Goal: Communication & Community: Answer question/provide support

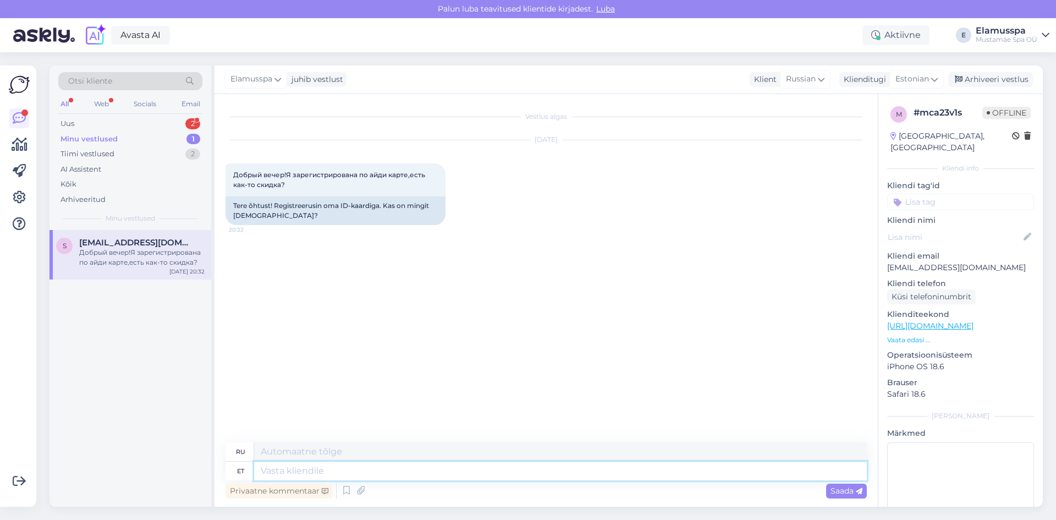
click at [277, 462] on textarea at bounding box center [560, 471] width 613 height 19
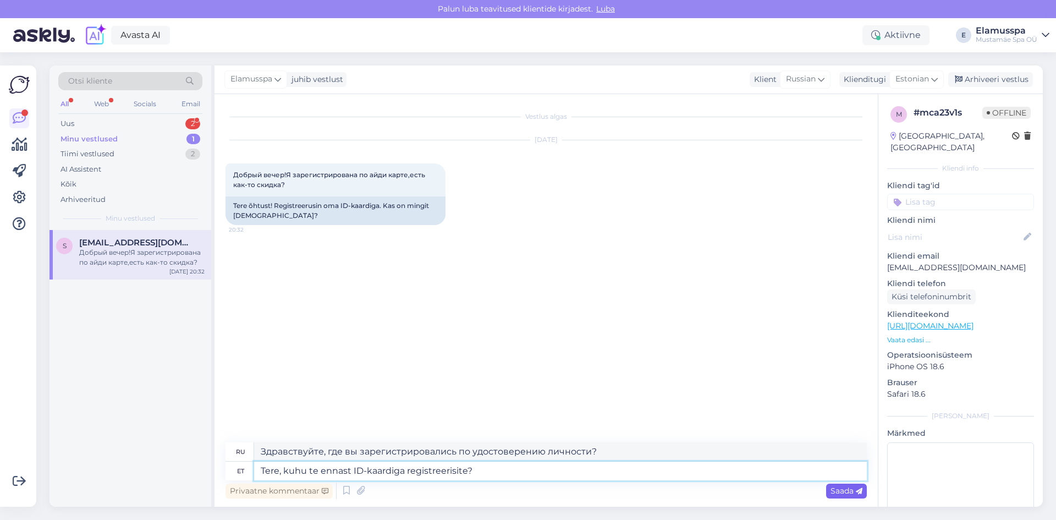
type textarea "Tere, kuhu te ennast ID-kaardiga registreerisite?"
click at [849, 495] on span "Saada" at bounding box center [847, 491] width 32 height 10
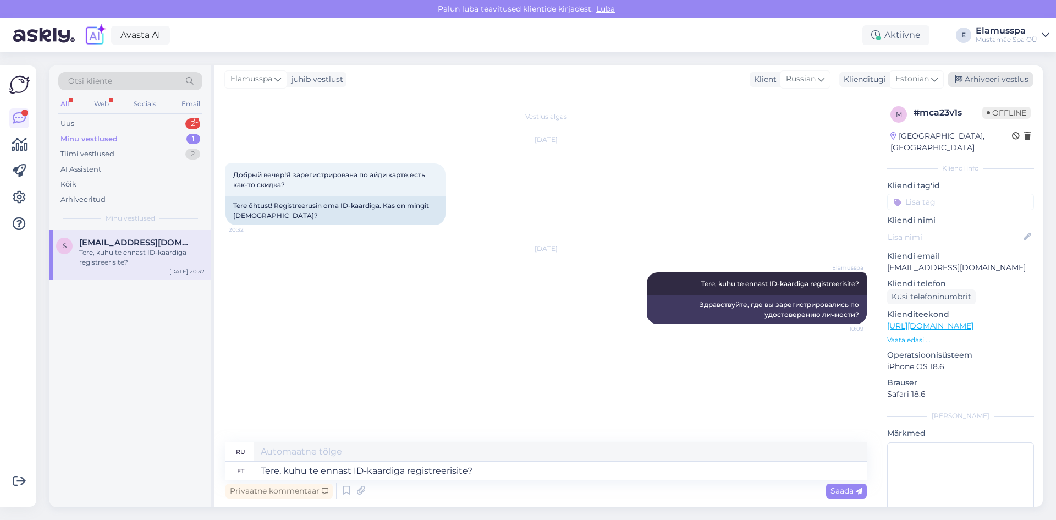
click at [968, 75] on div "Arhiveeri vestlus" at bounding box center [990, 79] width 85 height 15
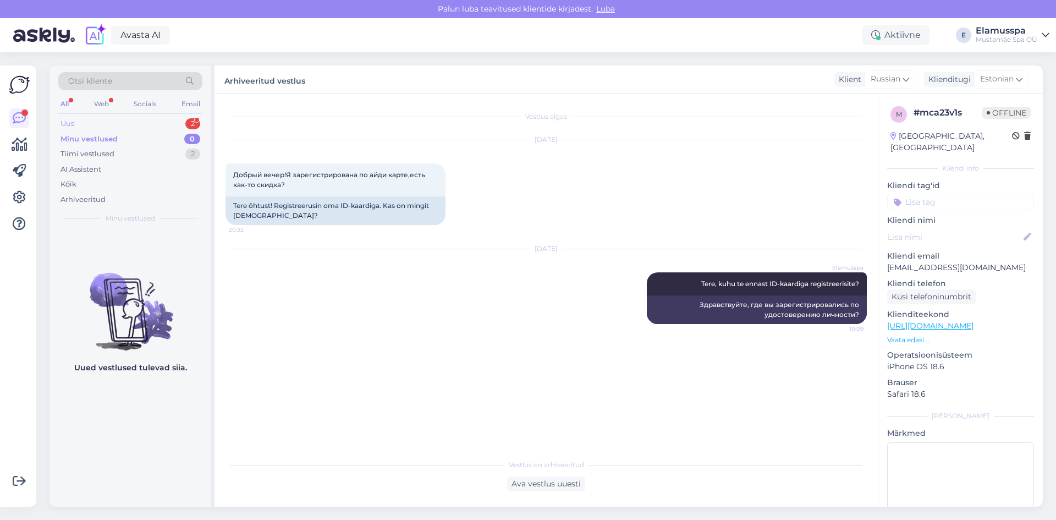
click at [188, 128] on div "2" at bounding box center [192, 123] width 15 height 11
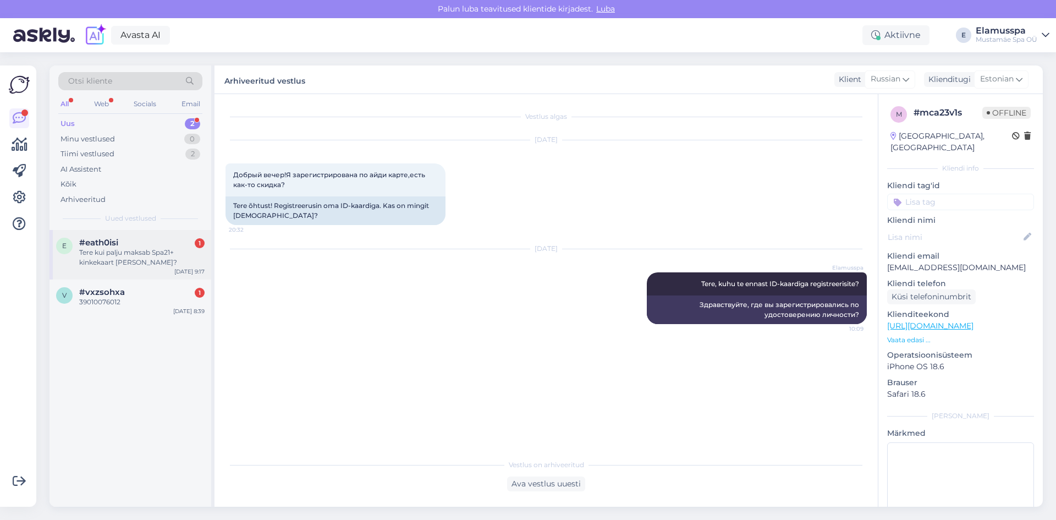
click at [146, 248] on div "Tere kui palju maksab Spa21+ kinkekaart [PERSON_NAME]?" at bounding box center [141, 258] width 125 height 20
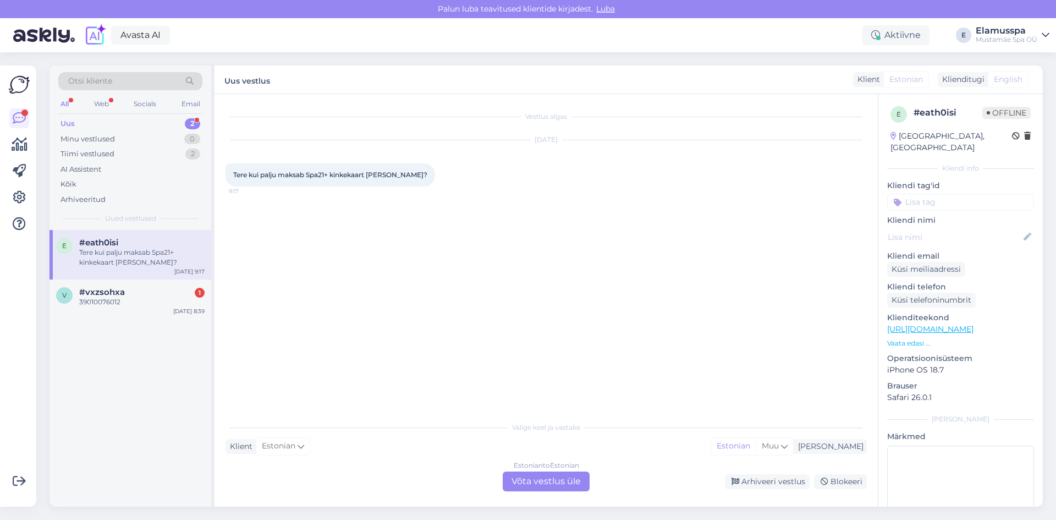
click at [550, 484] on div "Estonian to Estonian Võta vestlus üle" at bounding box center [546, 481] width 87 height 20
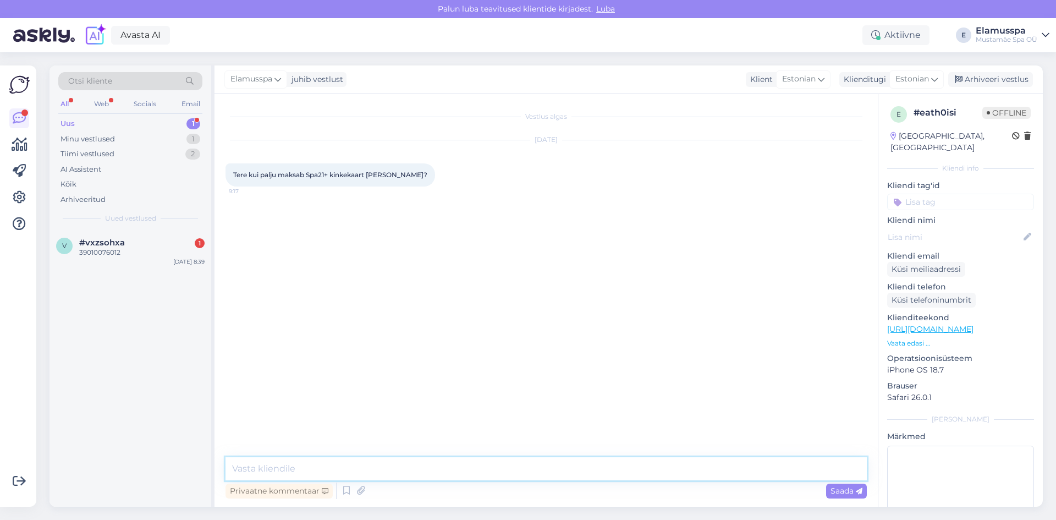
click at [546, 471] on textarea at bounding box center [546, 468] width 641 height 23
type textarea "Tere, E-R kinkekaart [PERSON_NAME] maksab 78 eurot ja E-P kinkekaart [PERSON_NA…"
click at [828, 485] on div "Saada" at bounding box center [846, 491] width 41 height 15
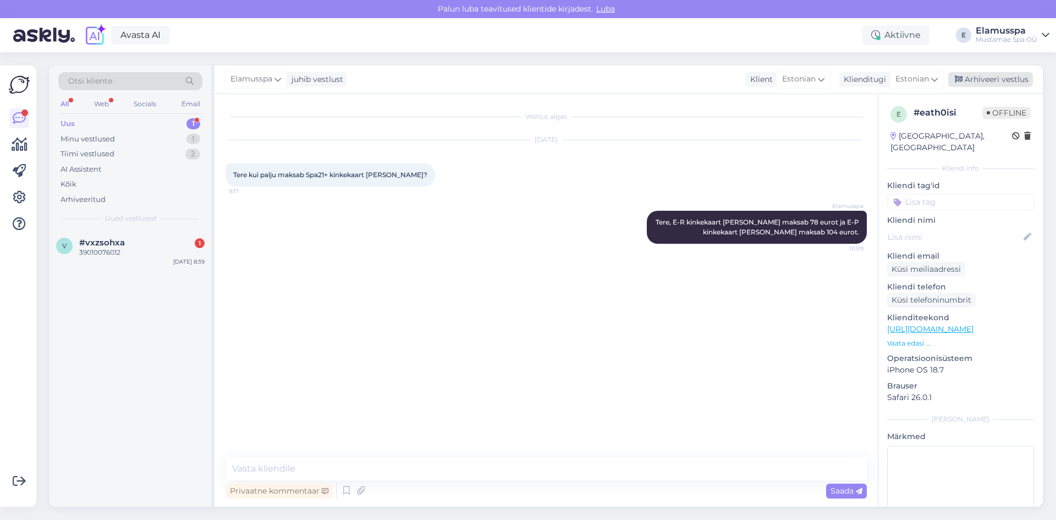
click at [976, 74] on div "Arhiveeri vestlus" at bounding box center [990, 79] width 85 height 15
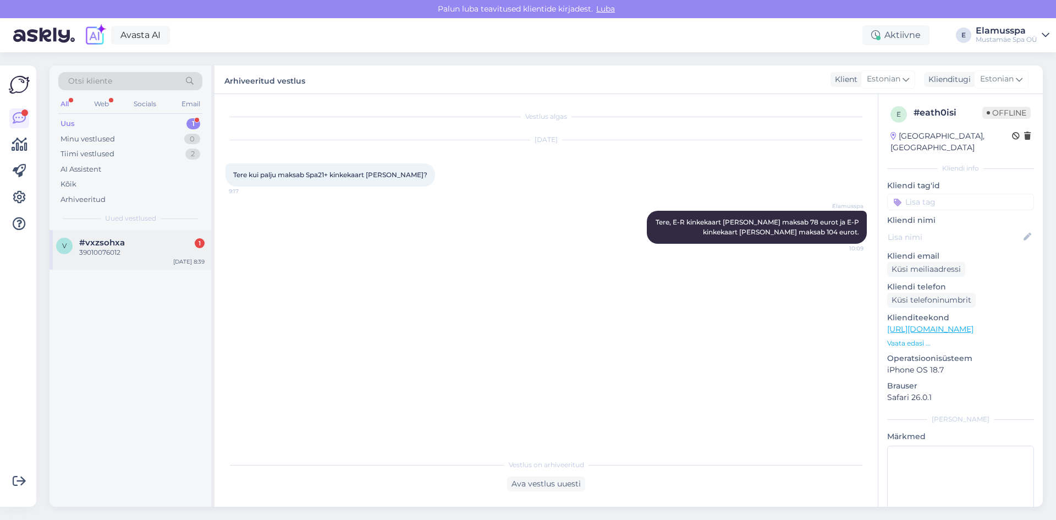
click at [119, 233] on div "v #vxzsohxa 1 39010076012 [DATE] 8:39" at bounding box center [131, 250] width 162 height 40
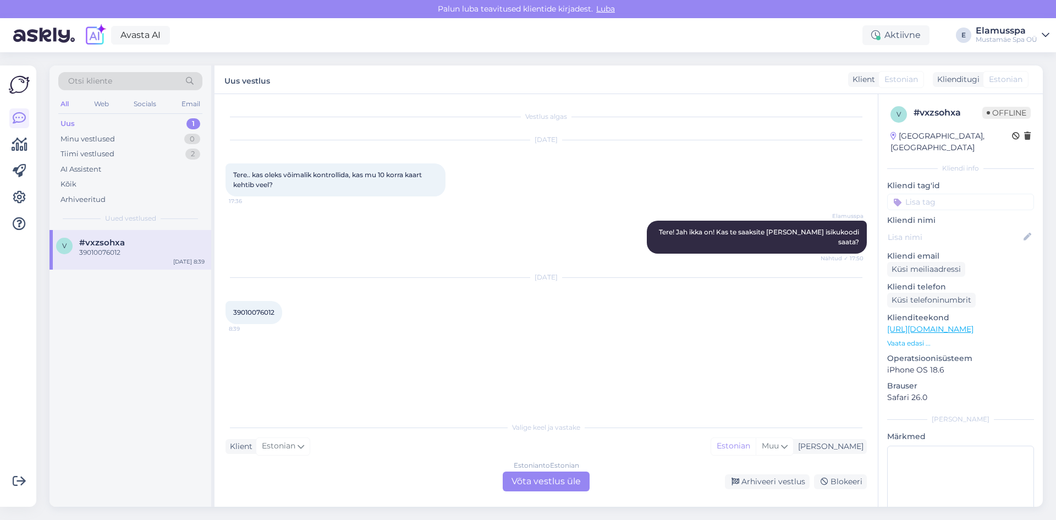
click at [556, 469] on div "Estonian to Estonian" at bounding box center [546, 465] width 65 height 10
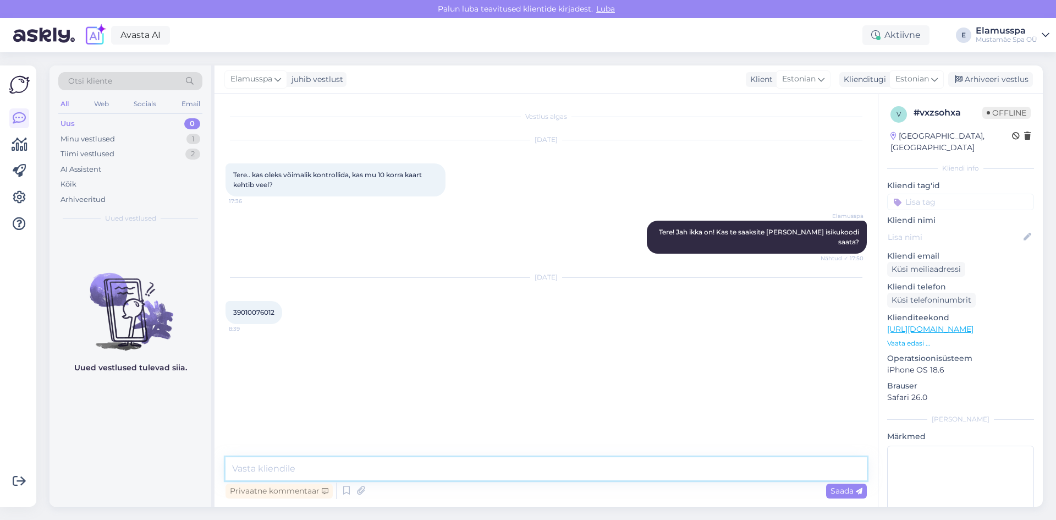
click at [513, 469] on textarea at bounding box center [546, 468] width 641 height 23
type textarea "Tere, teie 10x kaardi peal on kõik käimised otsas."
click at [849, 488] on span "Saada" at bounding box center [847, 491] width 32 height 10
click at [969, 80] on div "Arhiveeri vestlus" at bounding box center [990, 79] width 85 height 15
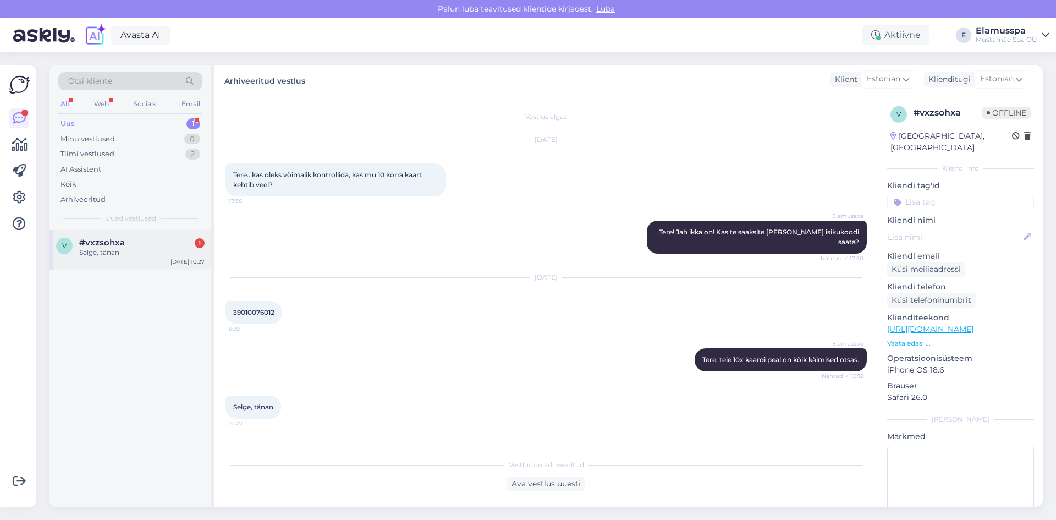
click at [119, 250] on div "Selge, tänan" at bounding box center [141, 253] width 125 height 10
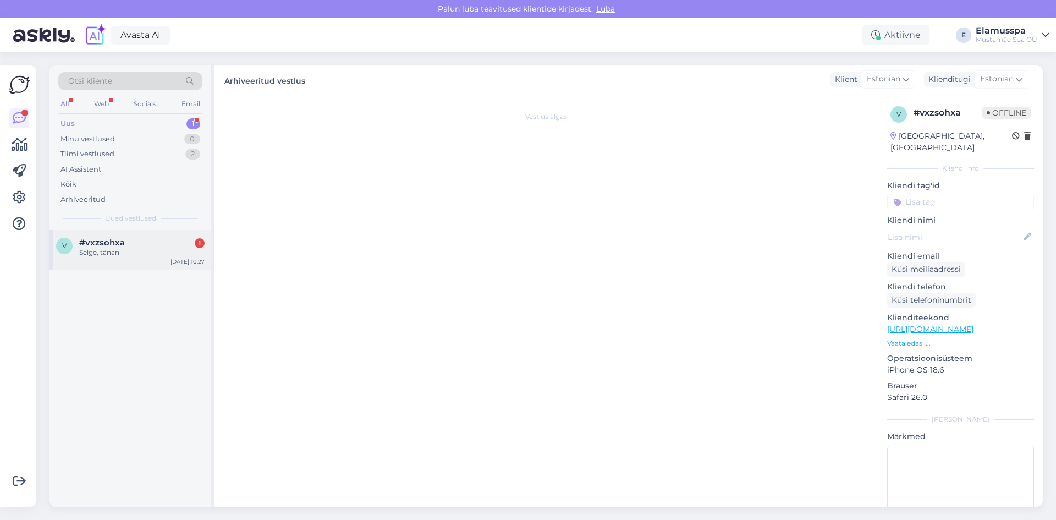
scroll to position [25, 0]
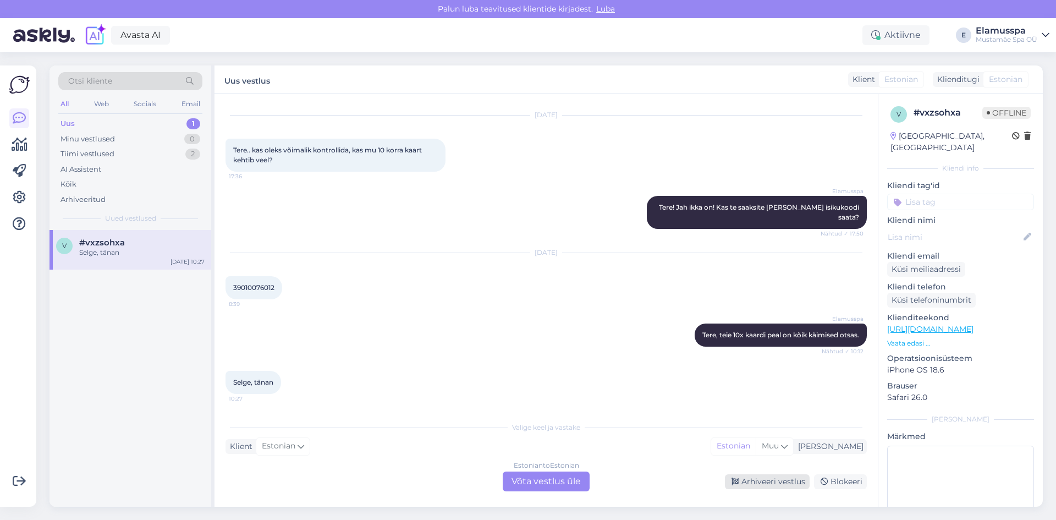
click at [756, 479] on div "Arhiveeri vestlus" at bounding box center [767, 481] width 85 height 15
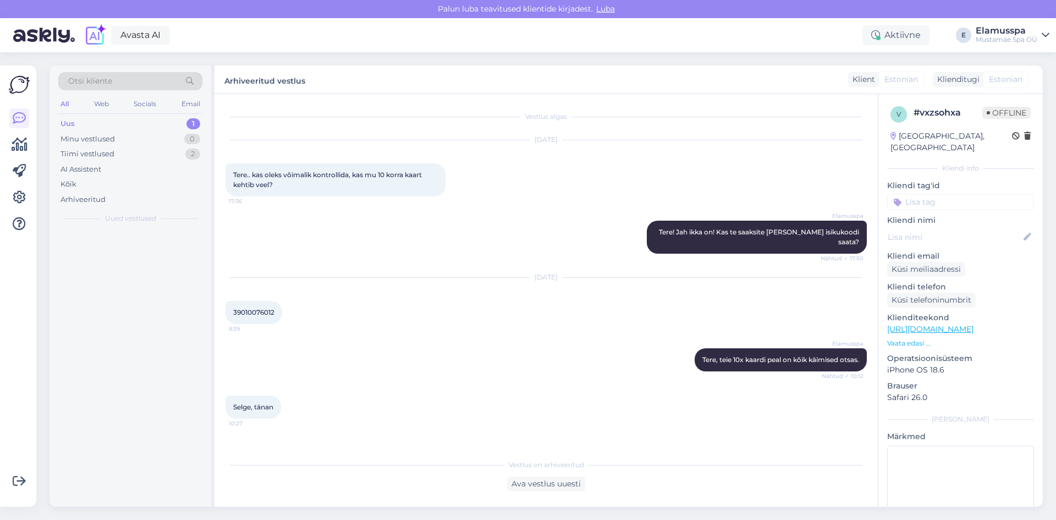
scroll to position [0, 0]
